Goal: Task Accomplishment & Management: Manage account settings

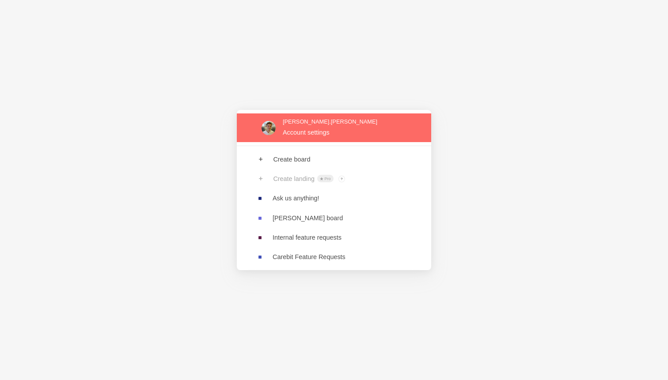
click at [326, 129] on link at bounding box center [334, 127] width 194 height 29
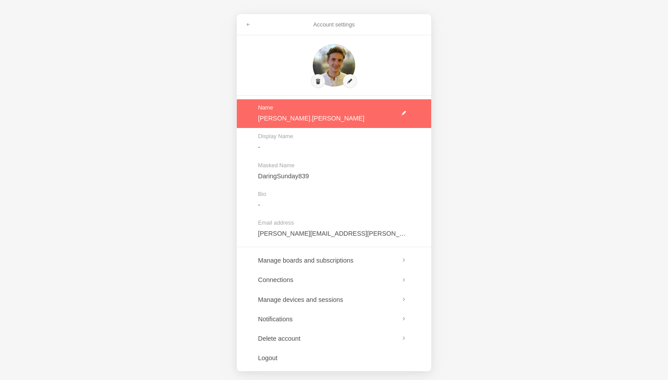
scroll to position [5, 0]
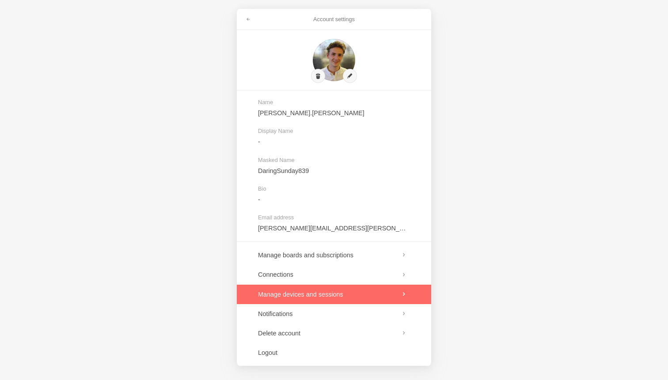
click at [310, 293] on link at bounding box center [334, 294] width 194 height 19
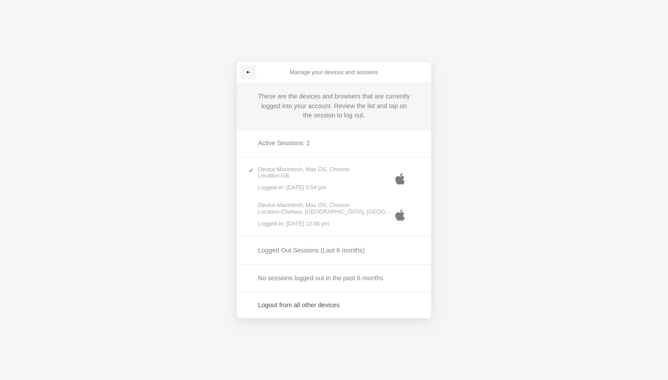
click at [247, 73] on span at bounding box center [248, 72] width 5 height 5
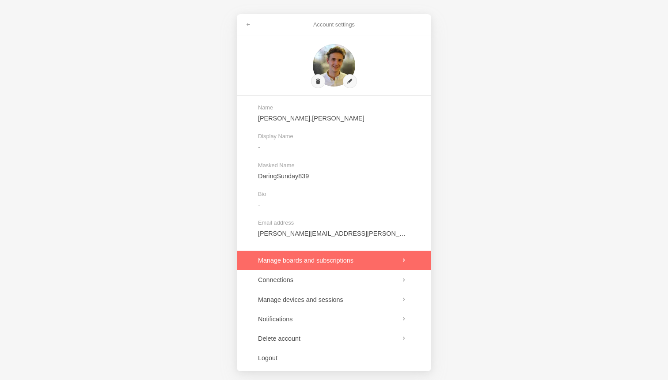
click at [321, 265] on link at bounding box center [334, 260] width 194 height 19
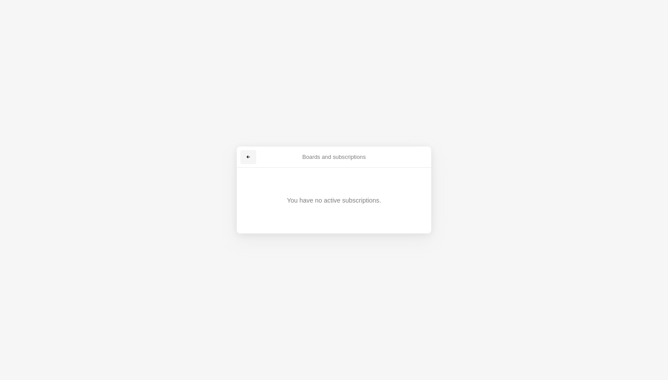
click at [246, 159] on span at bounding box center [248, 157] width 5 height 5
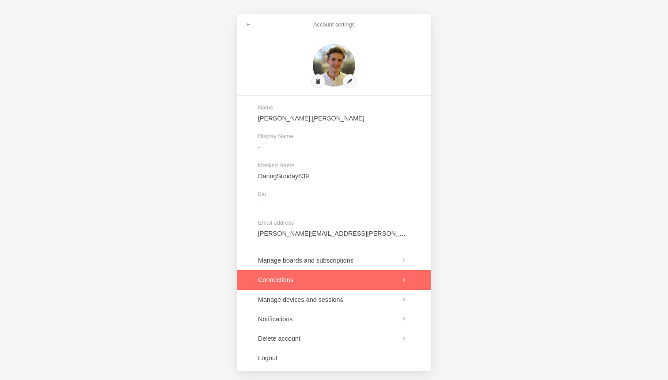
click at [306, 283] on link at bounding box center [334, 279] width 194 height 19
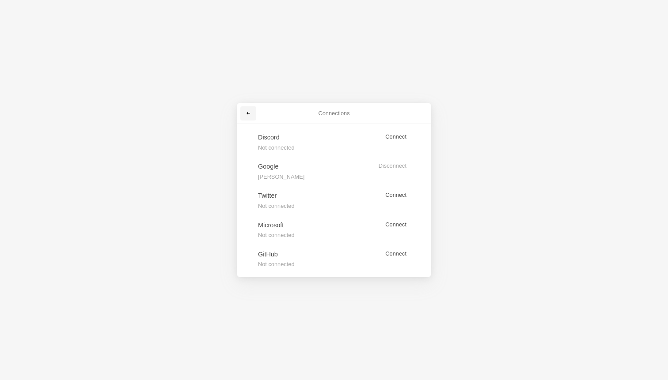
click at [251, 119] on link at bounding box center [248, 113] width 16 height 14
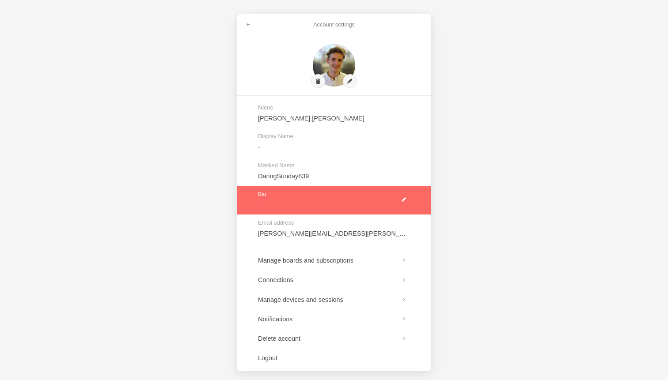
scroll to position [5, 0]
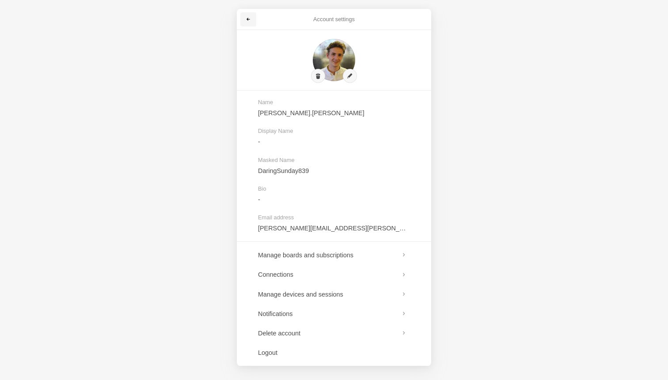
click at [242, 17] on link at bounding box center [248, 19] width 16 height 14
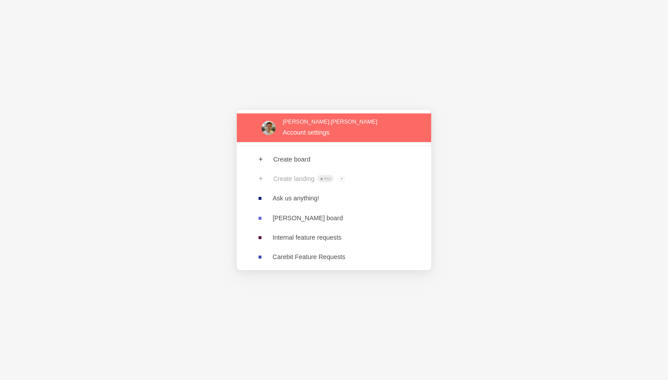
click at [322, 130] on link at bounding box center [334, 127] width 194 height 29
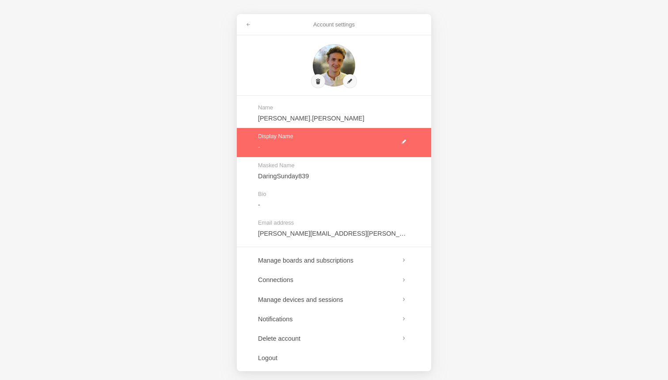
scroll to position [5, 0]
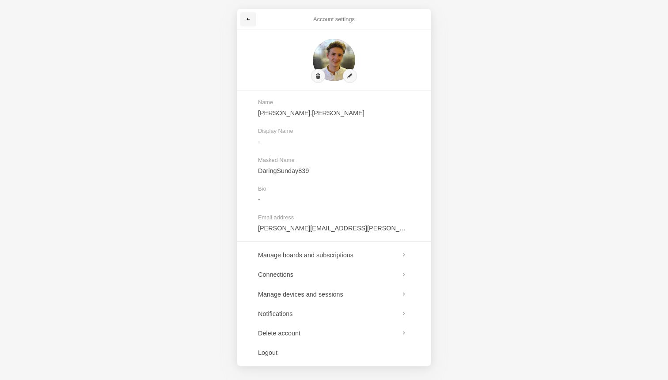
click at [255, 18] on link at bounding box center [248, 19] width 16 height 14
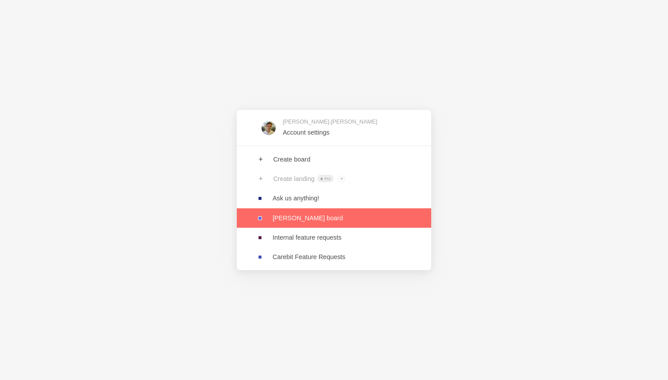
click at [297, 215] on link at bounding box center [334, 217] width 194 height 19
